Goal: Transaction & Acquisition: Subscribe to service/newsletter

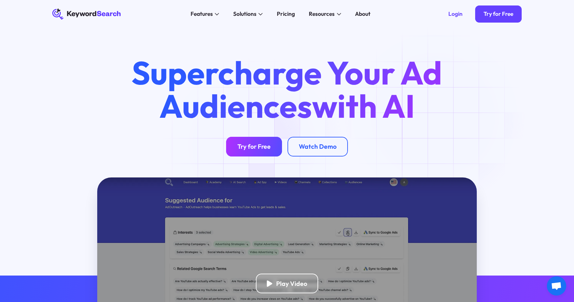
click at [254, 146] on div "Try for Free" at bounding box center [253, 147] width 33 height 8
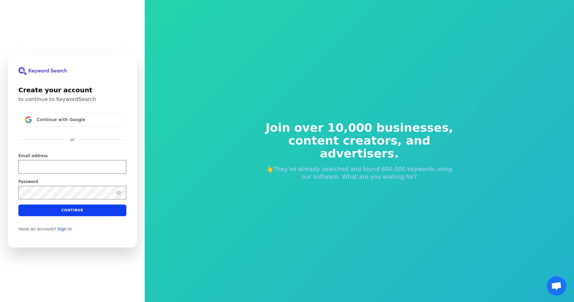
click at [81, 111] on div "Create your account to continue to KeywordSearch Continue with Google or Email …" at bounding box center [72, 151] width 129 height 193
click at [77, 116] on button "Continue with Google" at bounding box center [72, 120] width 108 height 14
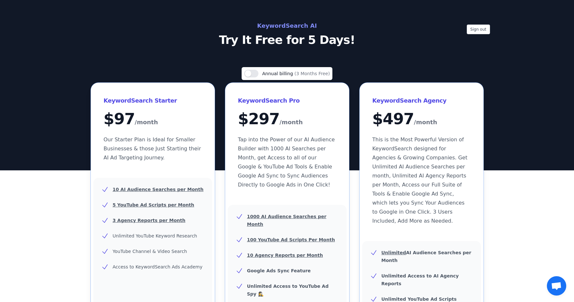
click at [314, 40] on p "Try It Free for 5 Days!" at bounding box center [286, 40] width 289 height 13
click at [283, 26] on h2 "KeywordSearch AI" at bounding box center [286, 26] width 289 height 10
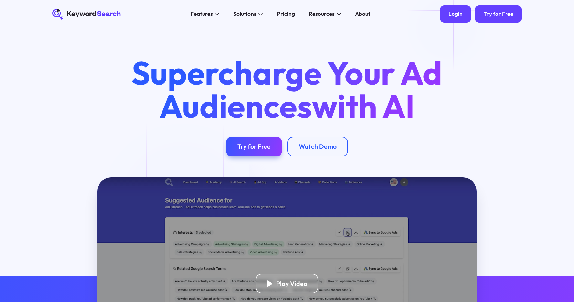
click at [454, 15] on div "Login" at bounding box center [455, 14] width 14 height 7
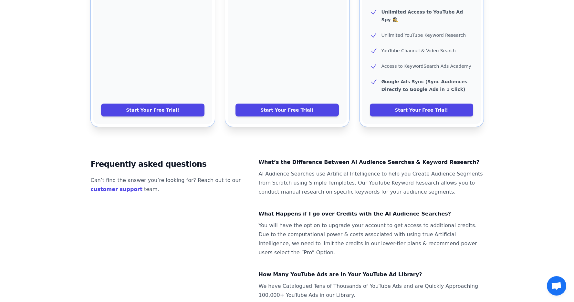
scroll to position [359, 0]
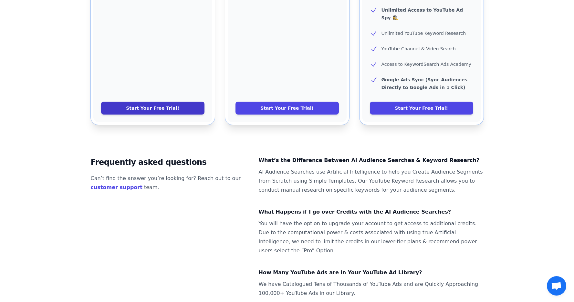
click at [160, 102] on link "Start Your Free Trial!" at bounding box center [152, 108] width 103 height 13
